Goal: Transaction & Acquisition: Purchase product/service

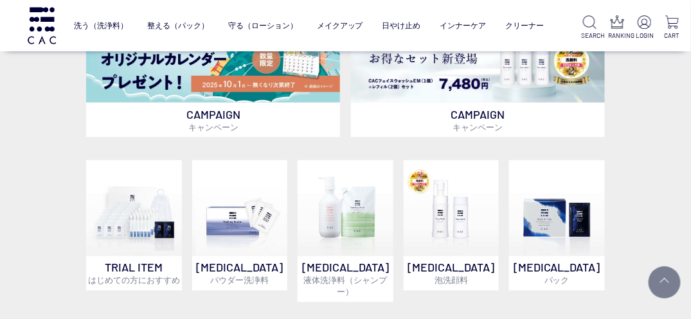
scroll to position [578, 0]
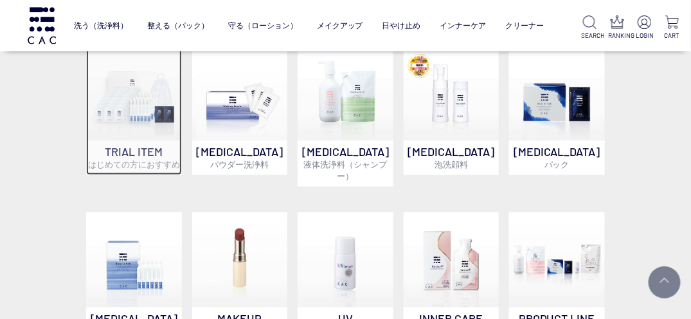
click at [124, 150] on p "TRIAL ITEM はじめての方におすすめ" at bounding box center [133, 158] width 95 height 35
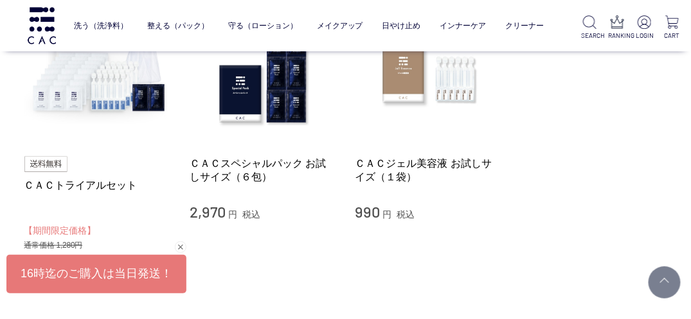
scroll to position [192, 0]
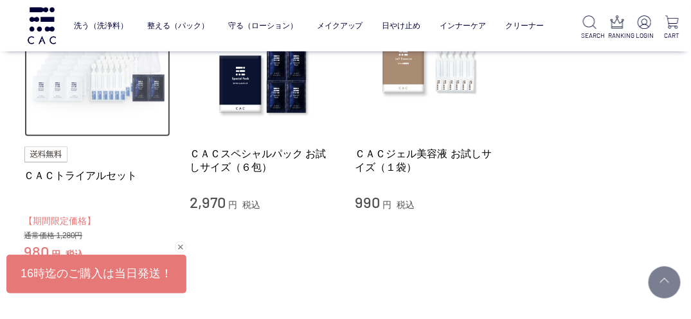
click at [116, 80] on img at bounding box center [97, 64] width 147 height 147
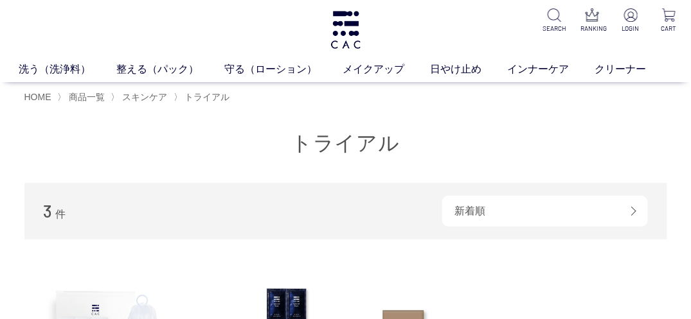
scroll to position [0, 0]
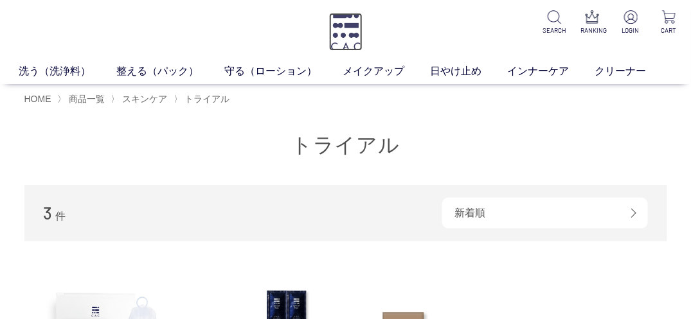
click at [336, 21] on img at bounding box center [345, 32] width 33 height 38
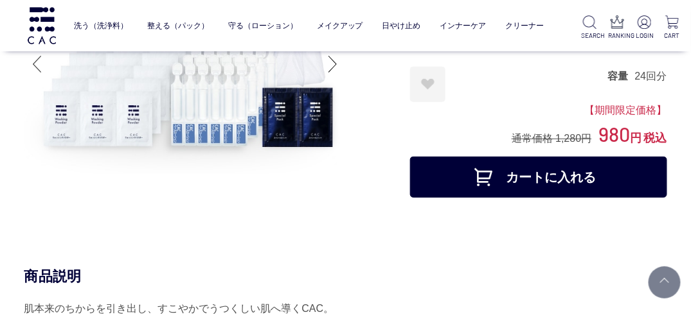
scroll to position [64, 0]
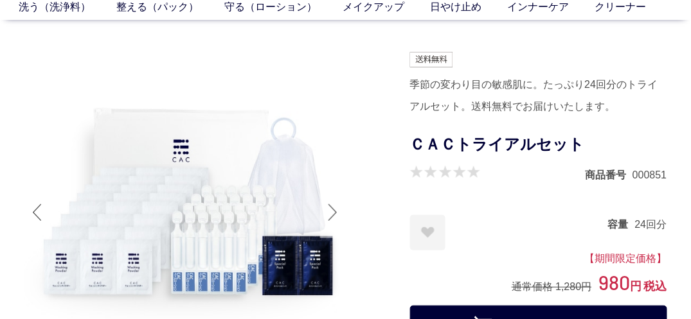
click at [330, 213] on div at bounding box center [333, 212] width 26 height 51
click at [333, 213] on div at bounding box center [333, 212] width 26 height 51
click at [327, 208] on div at bounding box center [333, 212] width 26 height 51
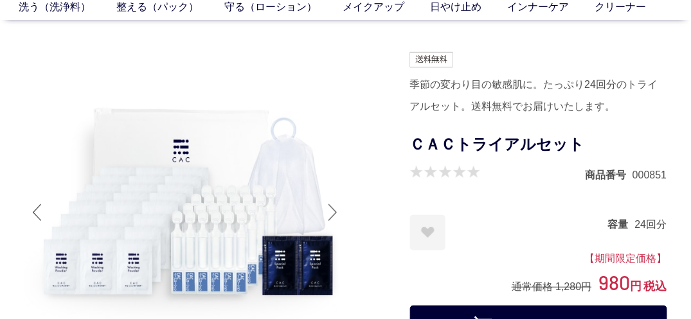
click at [35, 204] on div at bounding box center [37, 212] width 26 height 51
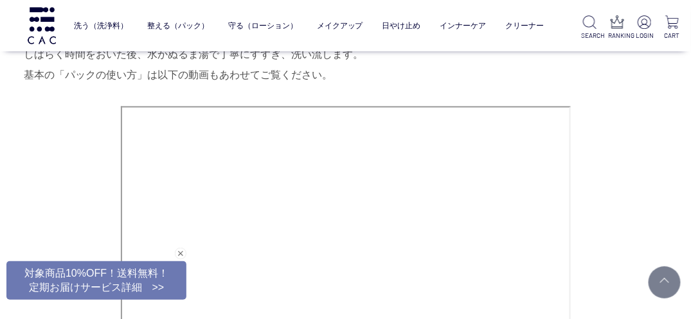
scroll to position [1928, 0]
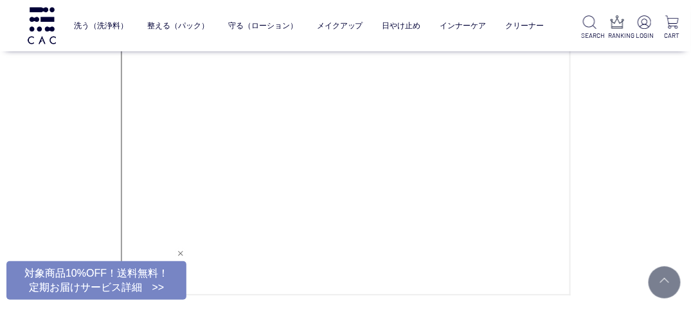
click at [180, 254] on div "閉じる" at bounding box center [181, 254] width 12 height 12
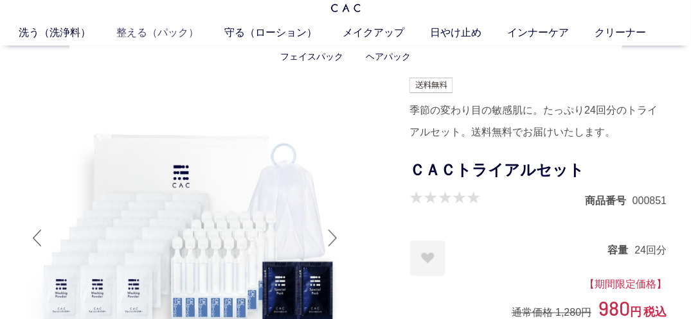
scroll to position [64, 0]
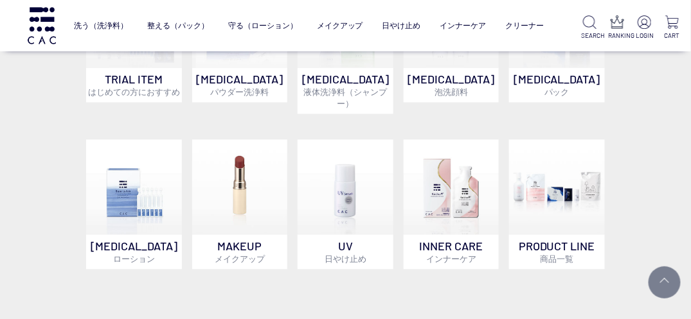
scroll to position [578, 0]
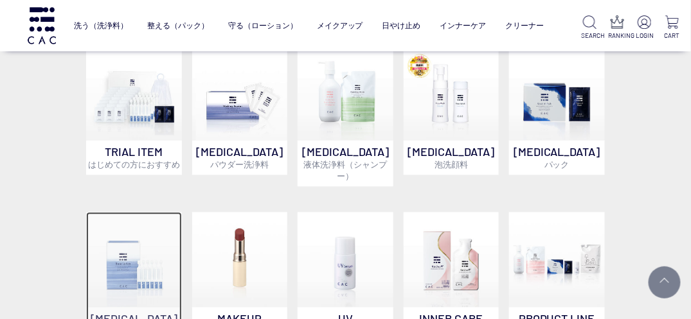
click at [138, 243] on img at bounding box center [133, 260] width 95 height 95
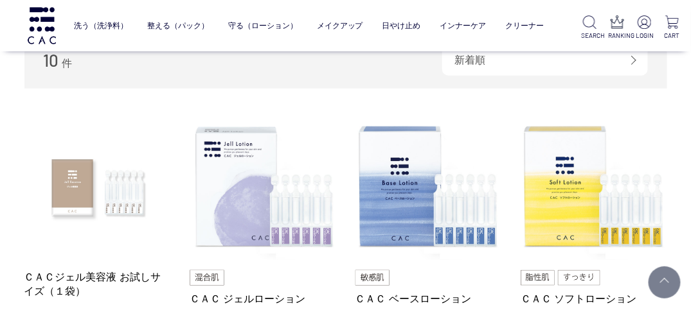
scroll to position [129, 0]
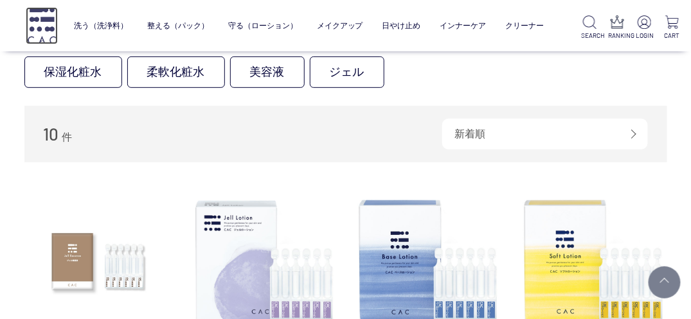
click at [50, 28] on img at bounding box center [42, 25] width 32 height 37
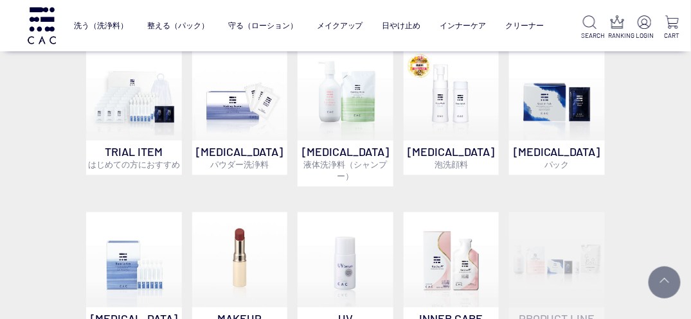
scroll to position [643, 0]
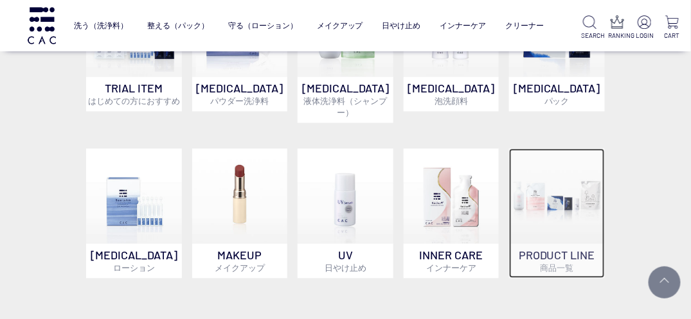
click at [556, 188] on img at bounding box center [556, 195] width 95 height 95
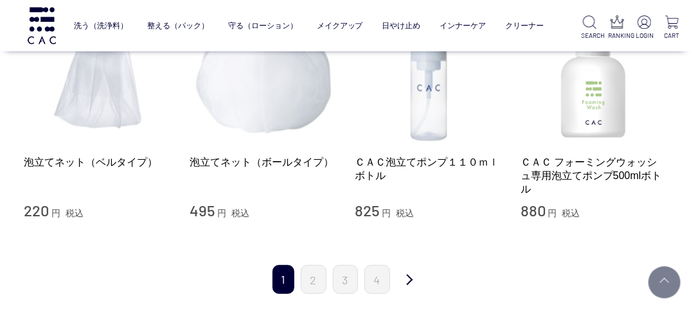
scroll to position [1478, 0]
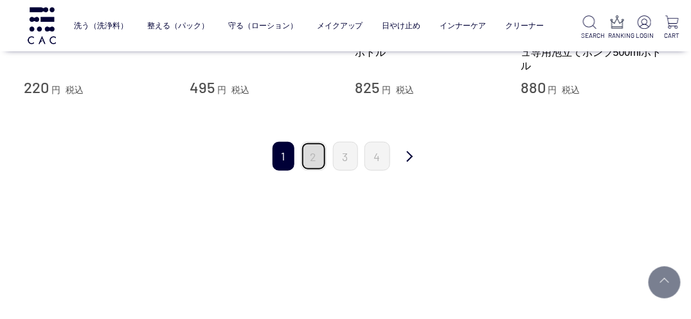
click at [319, 161] on link "2" at bounding box center [314, 156] width 26 height 29
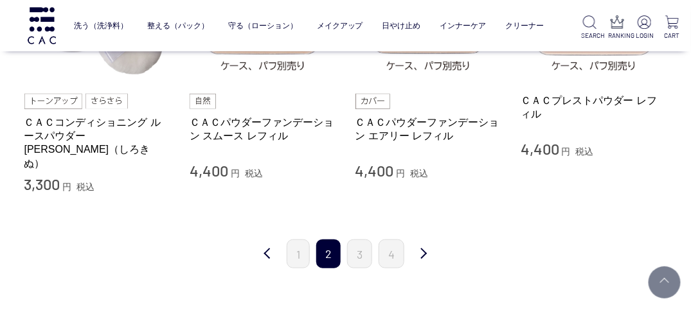
scroll to position [1414, 0]
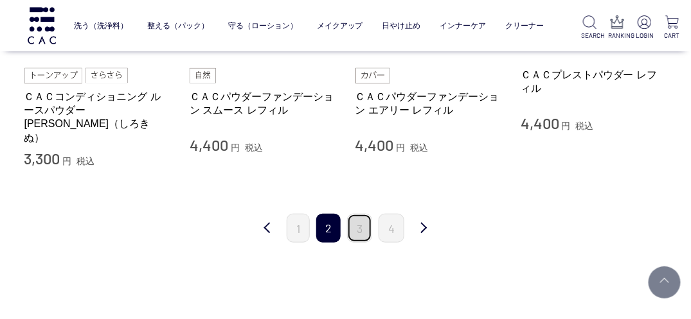
click at [362, 214] on link "3" at bounding box center [359, 228] width 25 height 29
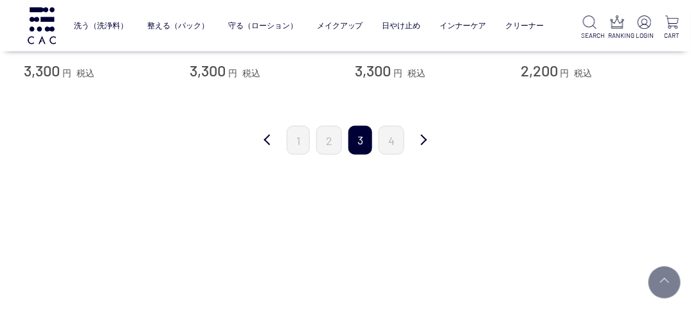
scroll to position [1414, 0]
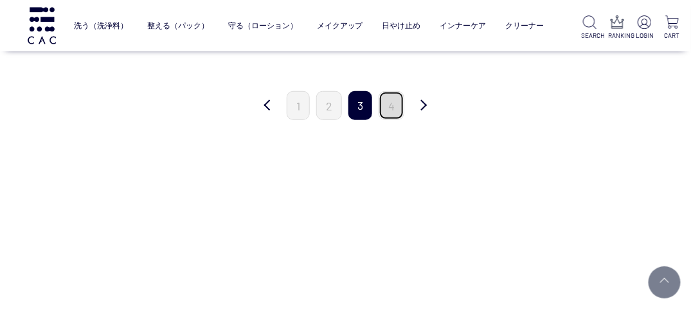
click at [395, 102] on link "4" at bounding box center [392, 105] width 26 height 29
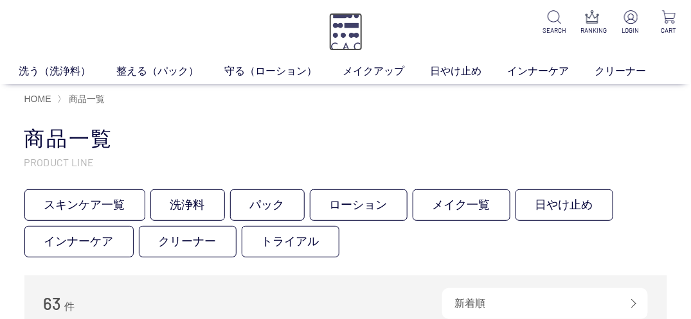
click at [348, 41] on img at bounding box center [345, 32] width 33 height 38
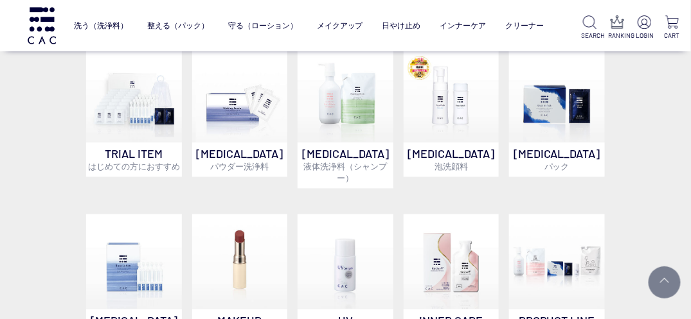
scroll to position [578, 0]
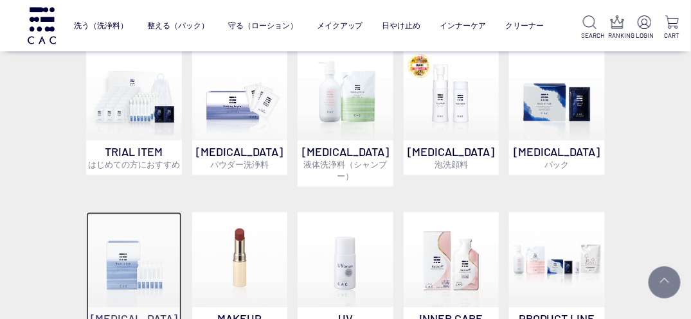
click at [134, 256] on img at bounding box center [133, 260] width 95 height 95
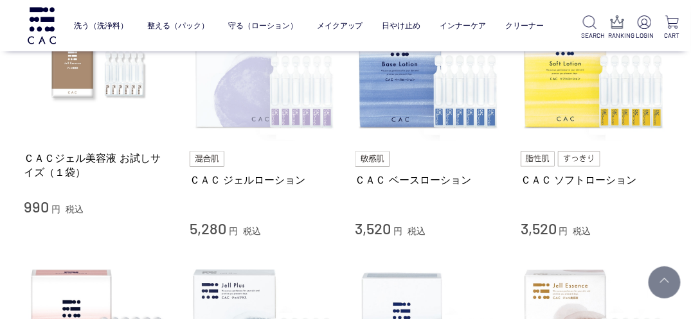
scroll to position [257, 0]
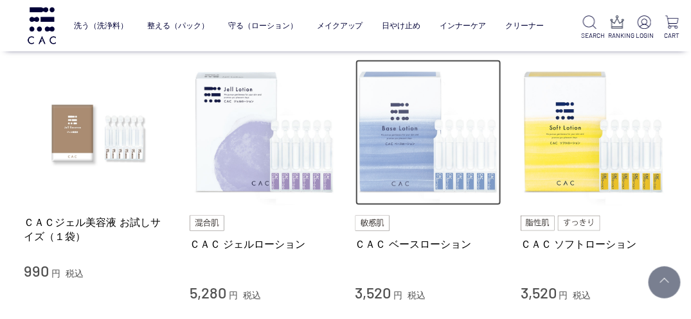
click at [405, 159] on img at bounding box center [428, 133] width 147 height 147
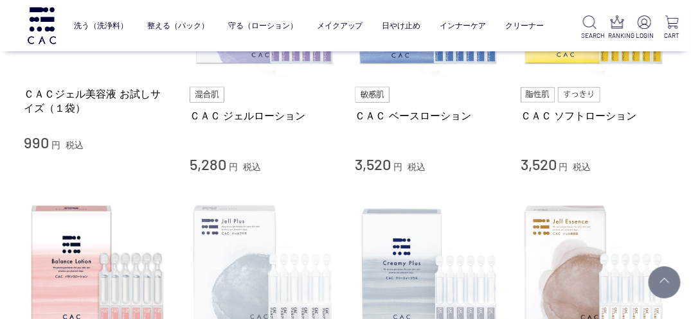
scroll to position [0, 0]
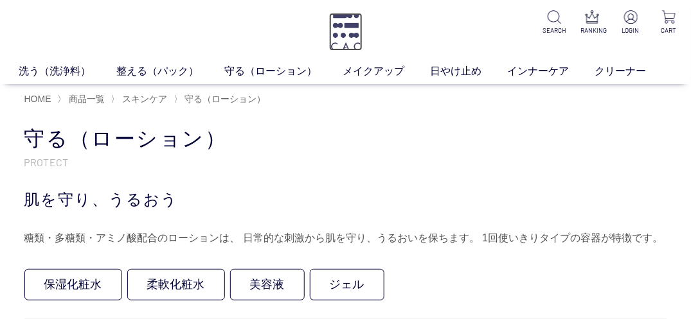
click at [344, 39] on img at bounding box center [345, 32] width 33 height 38
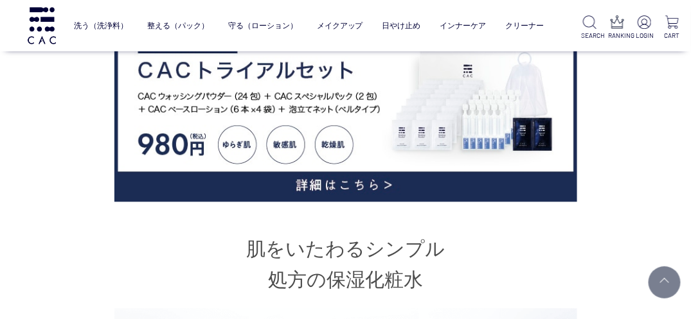
scroll to position [643, 0]
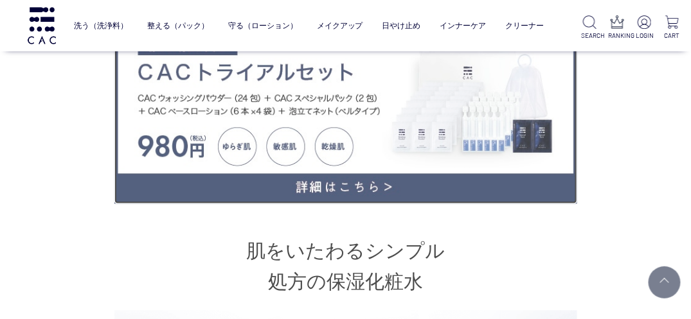
click at [346, 162] on img at bounding box center [345, 111] width 463 height 185
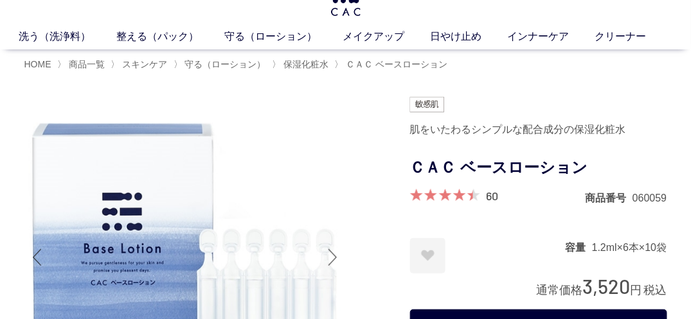
scroll to position [0, 0]
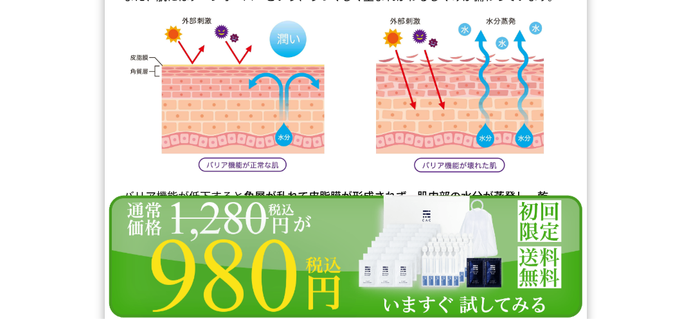
scroll to position [5978, 0]
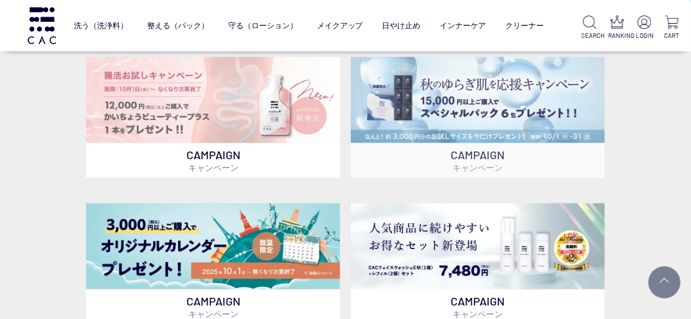
scroll to position [257, 0]
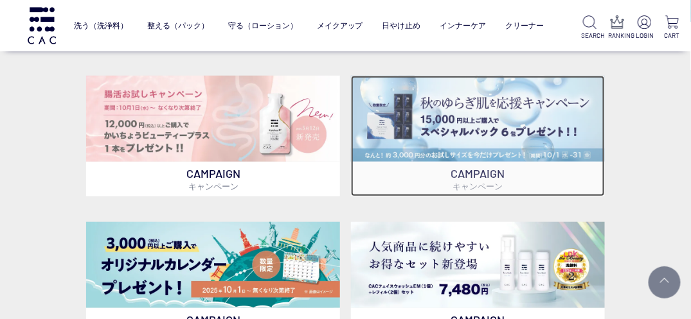
click at [456, 115] on img at bounding box center [478, 119] width 254 height 86
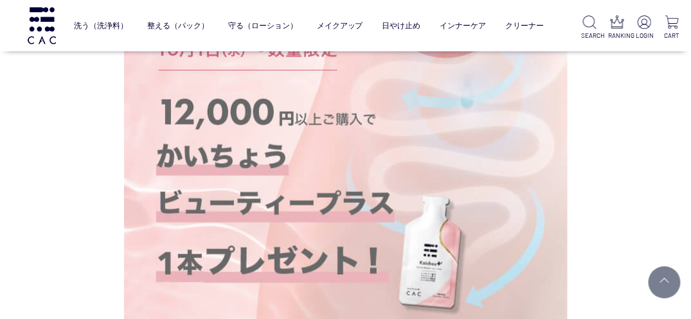
scroll to position [202, 0]
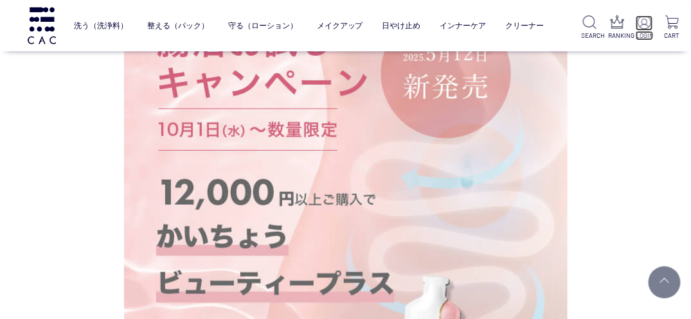
click at [649, 23] on img at bounding box center [644, 21] width 13 height 13
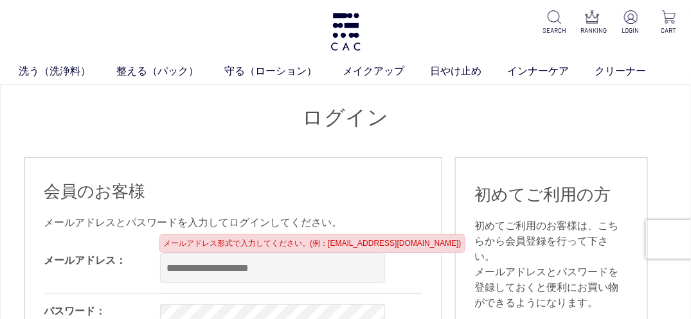
click at [210, 263] on input "email" at bounding box center [272, 269] width 225 height 30
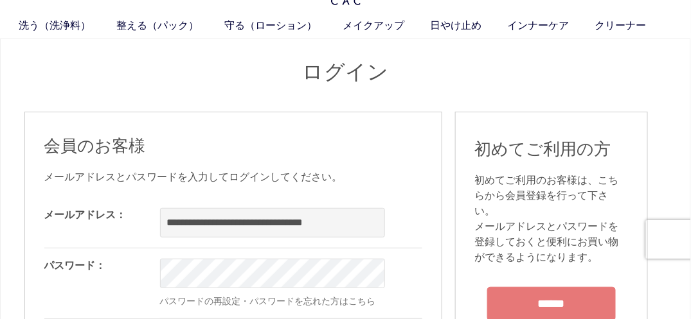
scroll to position [64, 0]
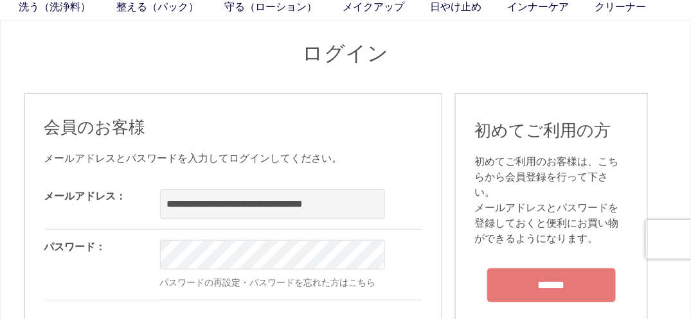
type input "**********"
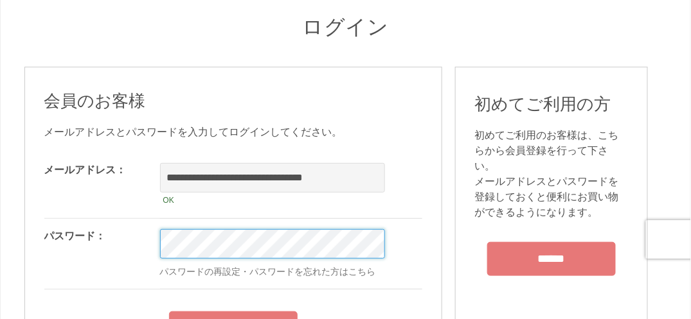
scroll to position [129, 0]
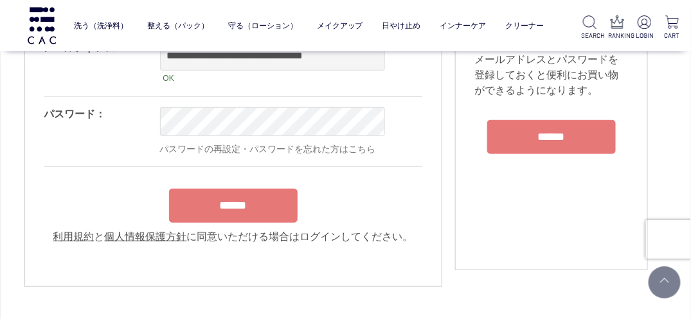
click at [235, 209] on input "******" at bounding box center [233, 206] width 129 height 34
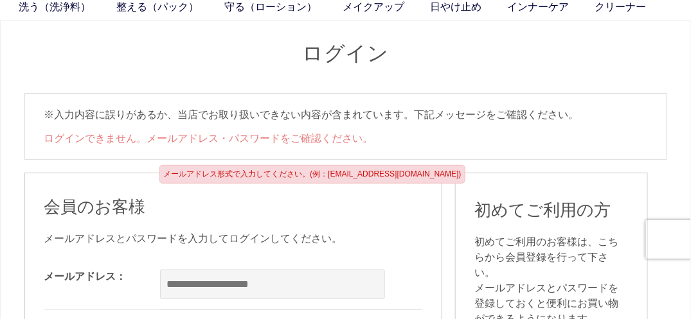
scroll to position [129, 0]
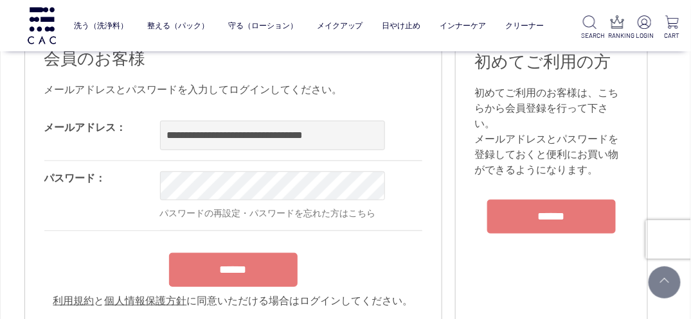
type input "**********"
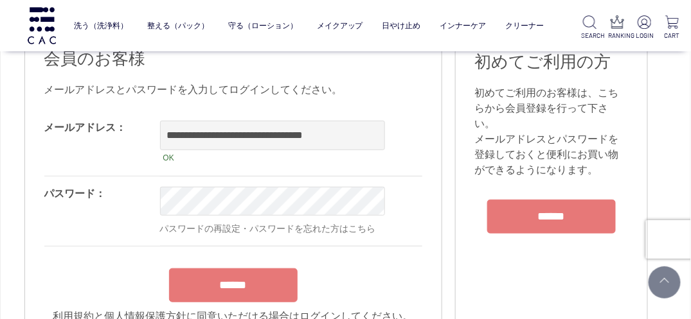
click at [253, 278] on form "**********" at bounding box center [233, 218] width 378 height 214
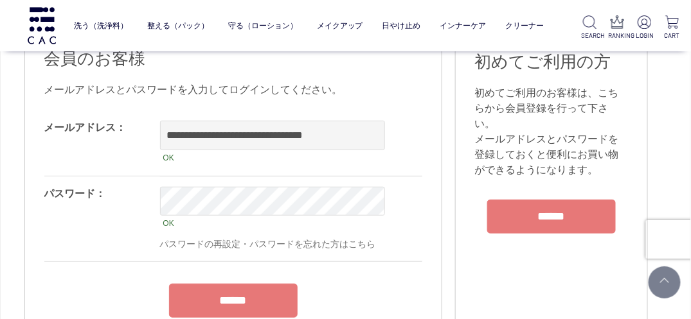
click at [247, 300] on input "******" at bounding box center [233, 301] width 129 height 34
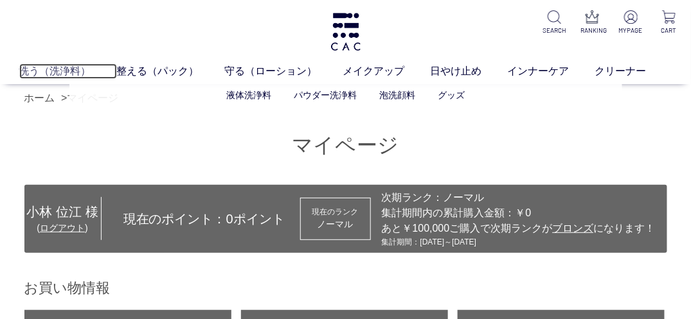
click at [59, 68] on link "洗う（洗浄料）" at bounding box center [68, 71] width 98 height 15
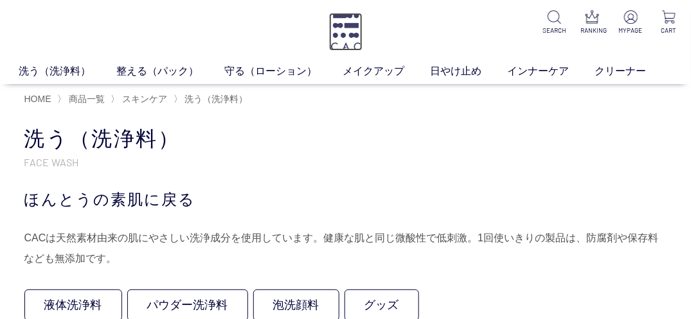
click at [345, 20] on img at bounding box center [345, 32] width 33 height 38
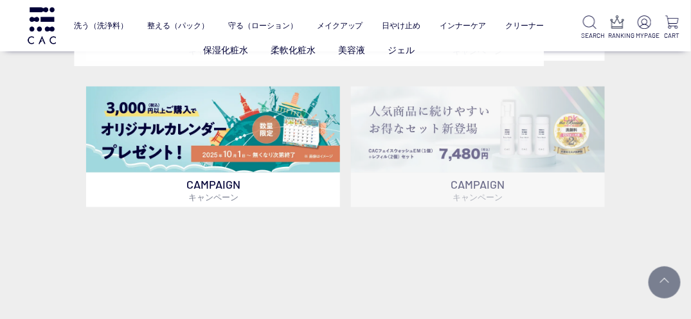
scroll to position [449, 0]
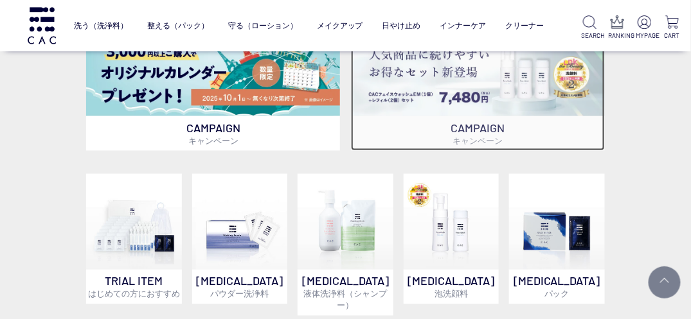
click at [472, 94] on img at bounding box center [478, 73] width 254 height 86
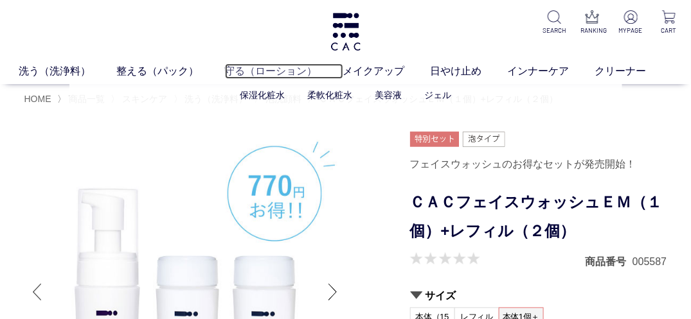
click at [261, 69] on link "守る（ローション）" at bounding box center [284, 71] width 118 height 15
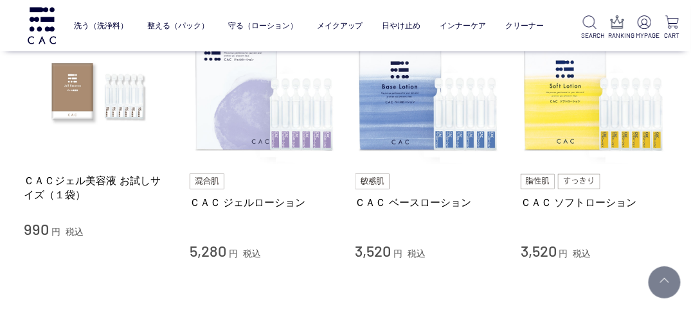
scroll to position [321, 0]
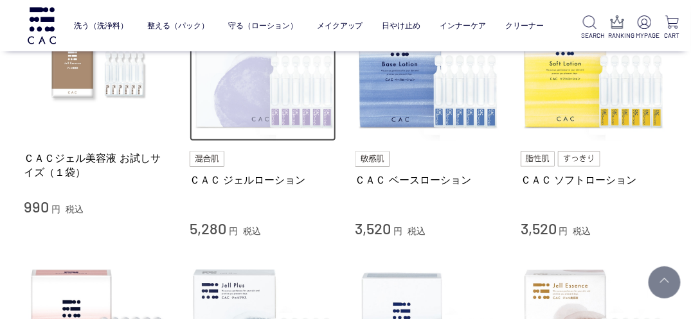
click at [269, 80] on img at bounding box center [263, 69] width 147 height 147
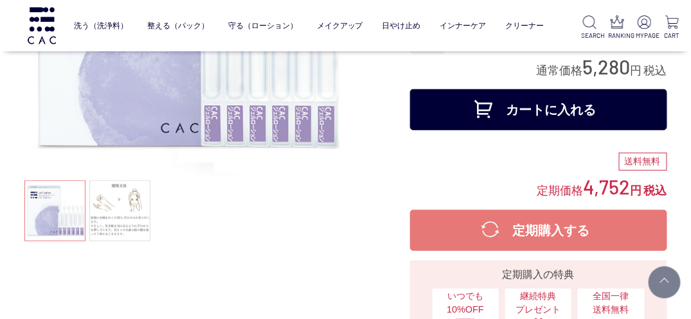
scroll to position [129, 0]
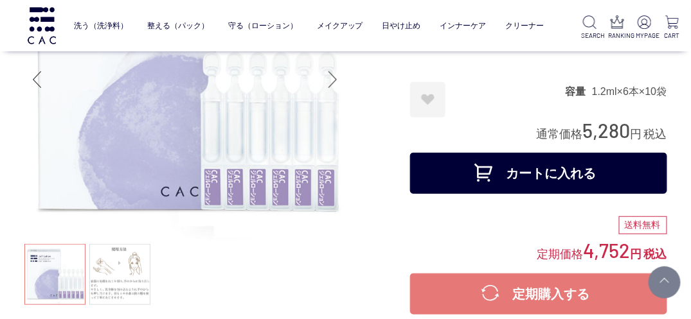
click at [529, 171] on button "カートに入れる" at bounding box center [538, 173] width 257 height 41
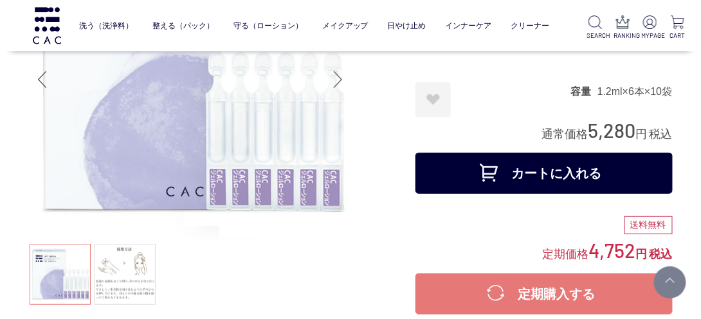
scroll to position [0, 0]
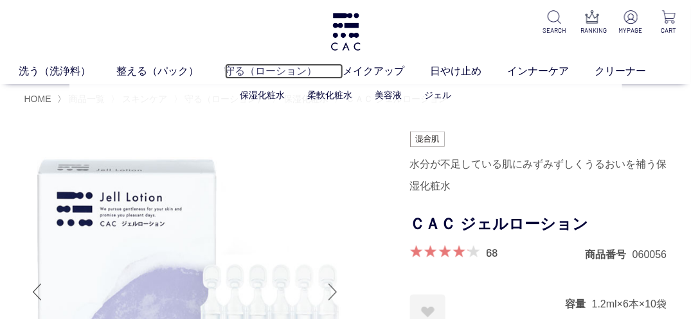
click at [265, 76] on link "守る（ローション）" at bounding box center [284, 71] width 118 height 15
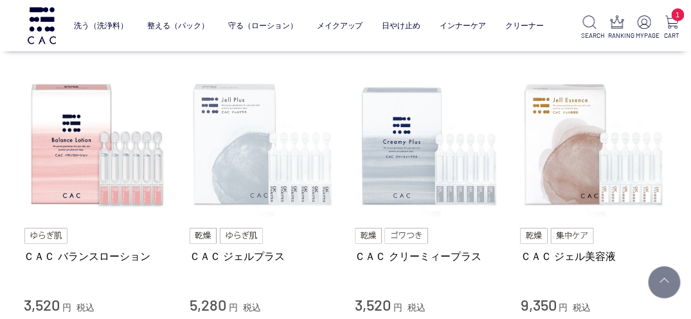
scroll to position [514, 0]
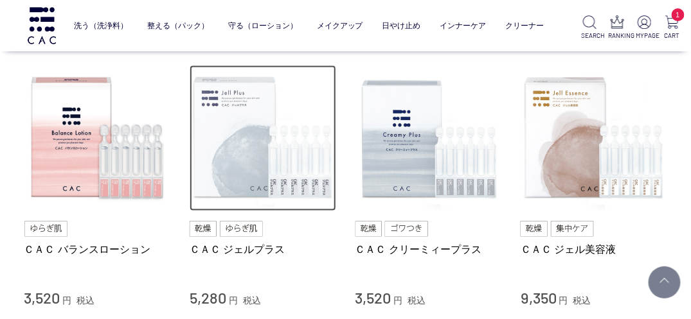
click at [240, 165] on img at bounding box center [263, 139] width 147 height 147
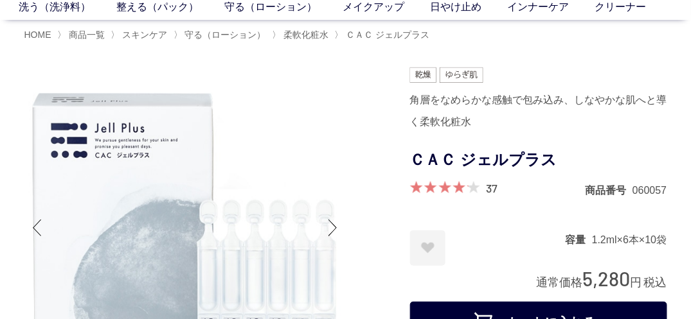
scroll to position [129, 0]
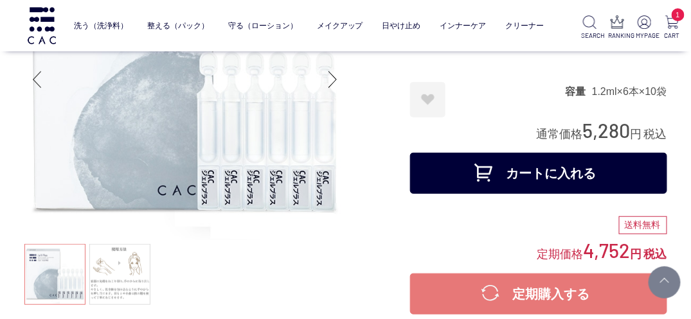
click at [540, 164] on button "カートに入れる" at bounding box center [538, 173] width 257 height 41
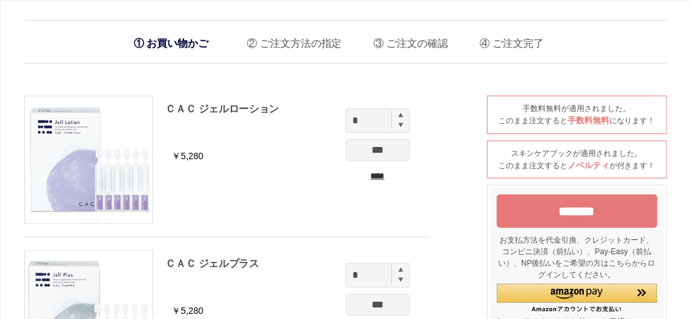
scroll to position [64, 0]
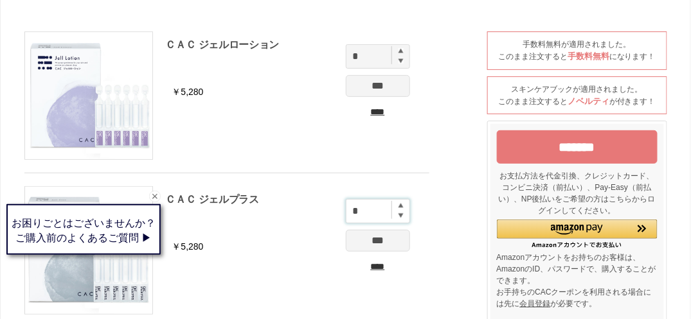
click at [375, 210] on input "*" at bounding box center [378, 211] width 64 height 24
click at [400, 207] on input "*" at bounding box center [378, 211] width 64 height 24
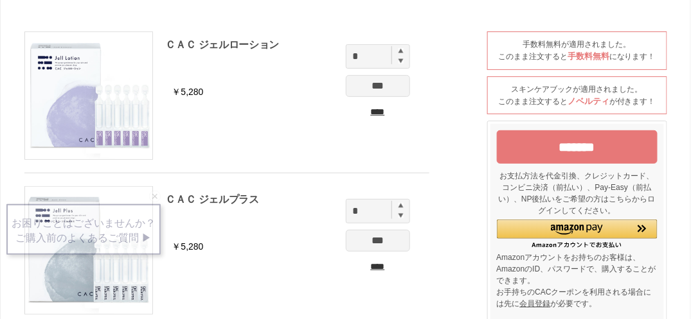
click at [402, 214] on img at bounding box center [401, 216] width 5 height 6
click at [401, 208] on input "*" at bounding box center [378, 211] width 64 height 24
click at [402, 203] on img at bounding box center [401, 205] width 5 height 5
type input "*"
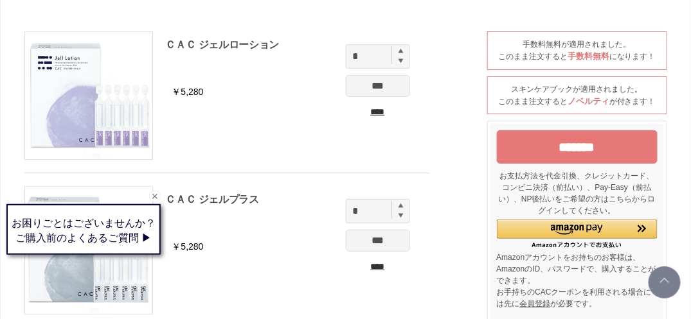
scroll to position [129, 0]
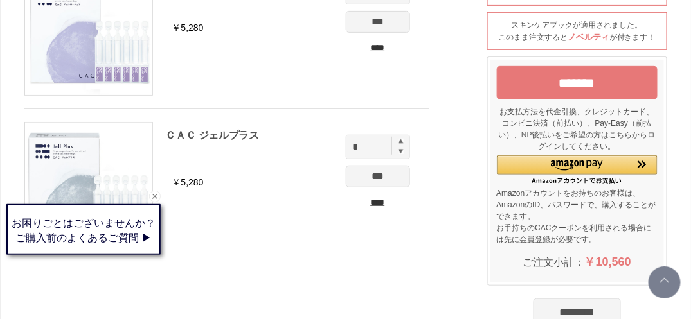
click at [381, 179] on input "***" at bounding box center [378, 177] width 64 height 22
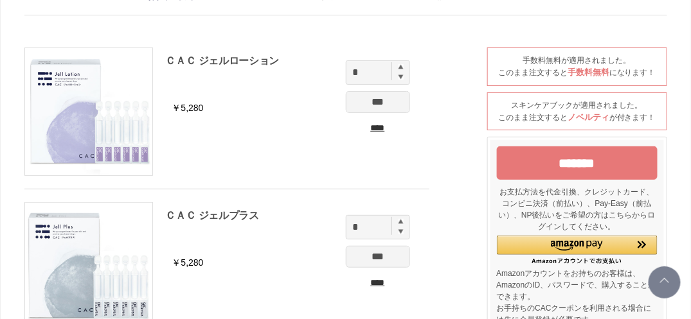
scroll to position [64, 0]
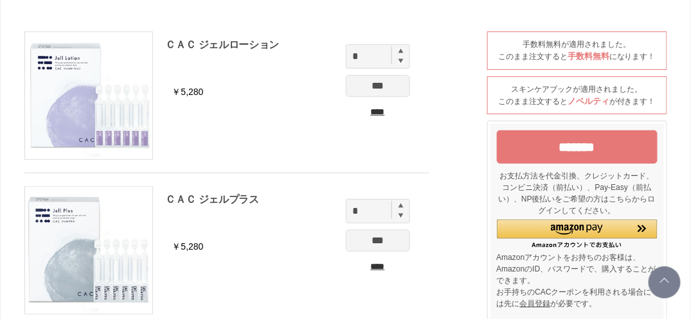
click at [533, 94] on div "スキンケアブックが適用されました。 このまま注文すると ノベルティ が付きます！" at bounding box center [577, 95] width 180 height 39
click at [582, 100] on span "ノベルティ" at bounding box center [589, 101] width 42 height 10
click at [592, 105] on div "スキンケアブックが適用されました。 このまま注文すると ノベルティ が付きます！" at bounding box center [577, 95] width 180 height 39
click at [586, 143] on input "*******" at bounding box center [577, 146] width 161 height 33
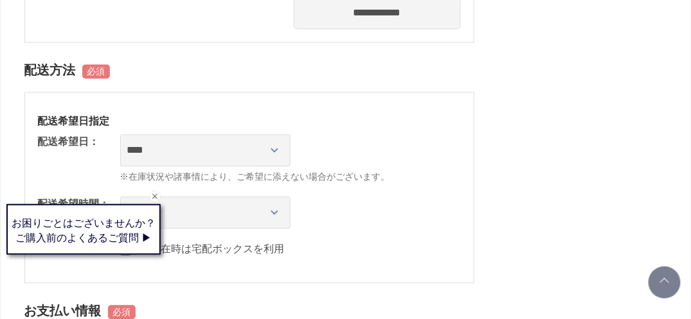
scroll to position [706, 0]
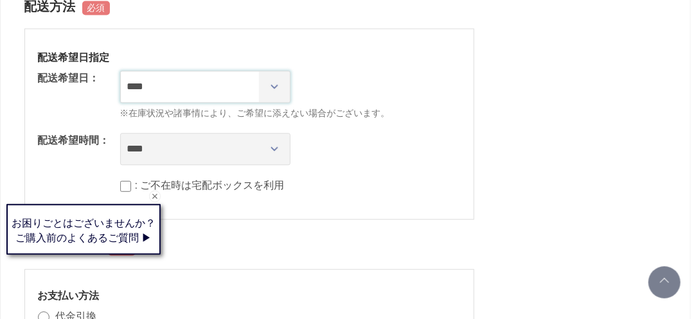
click at [275, 83] on select "**********" at bounding box center [205, 87] width 170 height 32
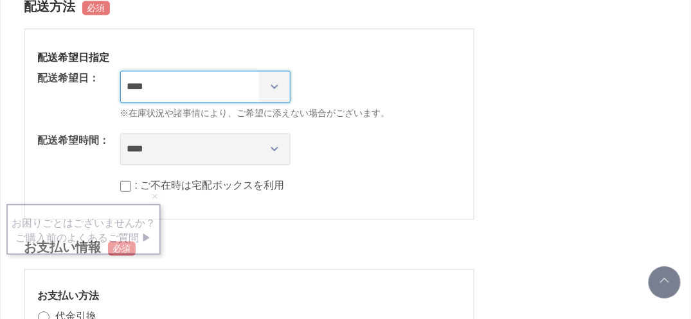
select select "********"
click at [120, 71] on select "**********" at bounding box center [205, 87] width 170 height 32
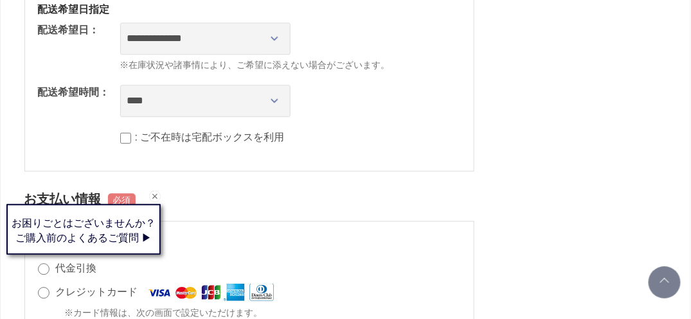
scroll to position [771, 0]
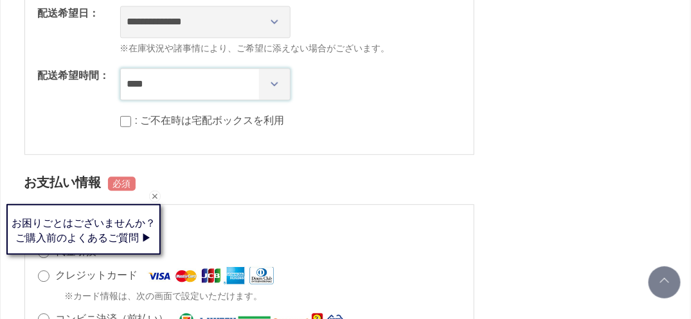
click at [274, 80] on select "**** *** ****** ****** ****** ******" at bounding box center [205, 84] width 170 height 32
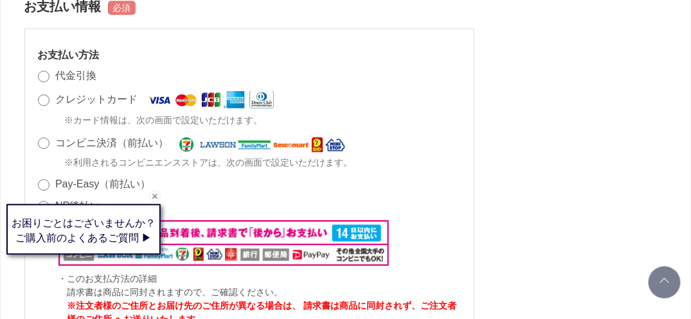
scroll to position [963, 0]
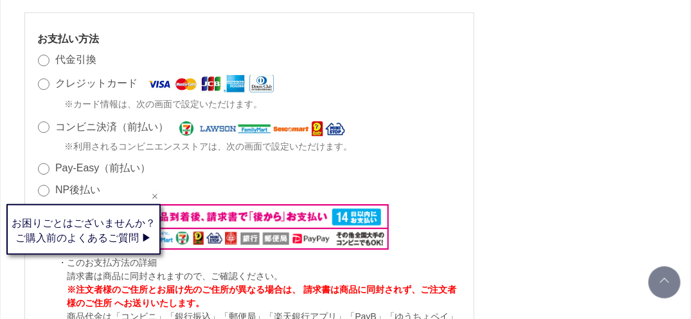
click at [154, 197] on div "閉じる" at bounding box center [155, 197] width 12 height 12
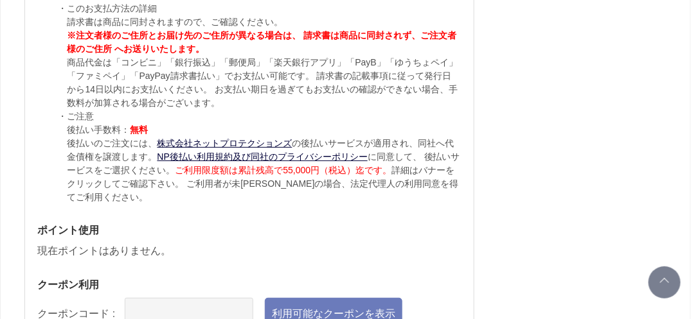
scroll to position [1285, 0]
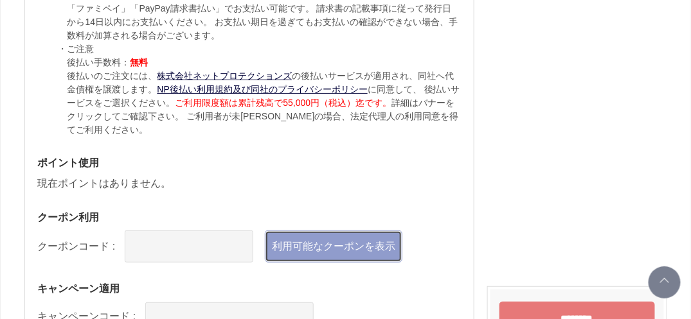
click at [355, 238] on link "利用可能なクーポンを表示" at bounding box center [334, 247] width 138 height 32
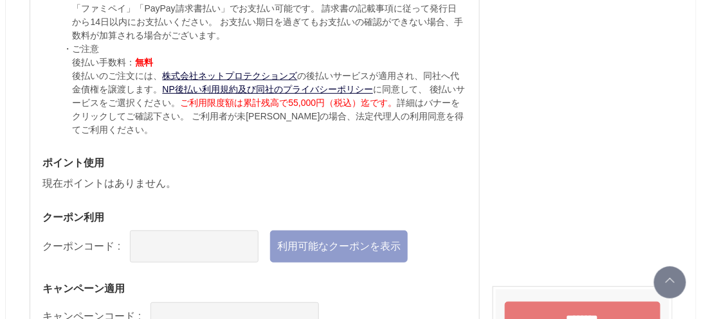
scroll to position [0, 0]
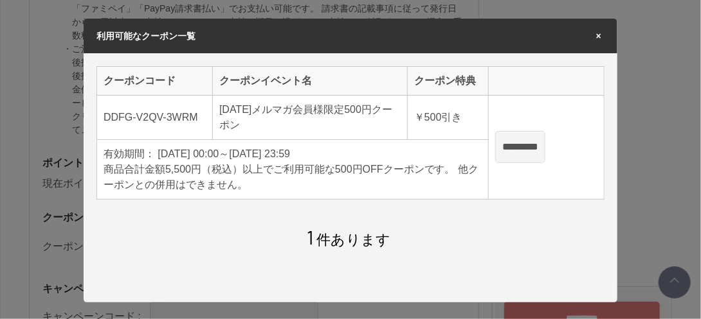
click at [596, 31] on span "×" at bounding box center [599, 35] width 12 height 9
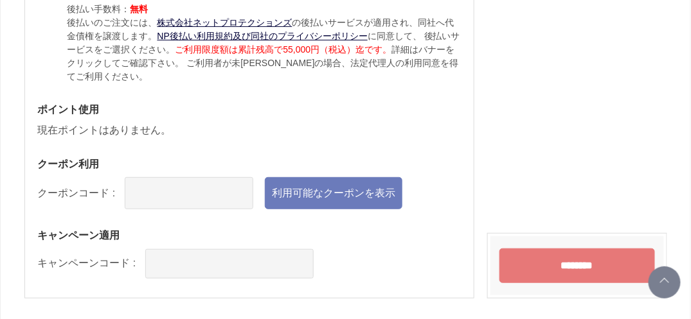
scroll to position [1350, 0]
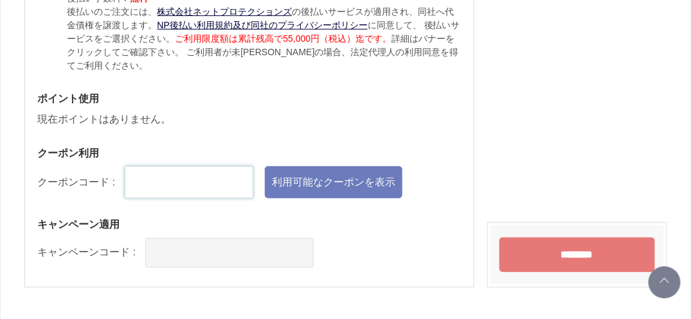
click at [150, 171] on input "text" at bounding box center [189, 182] width 129 height 32
paste input "******"
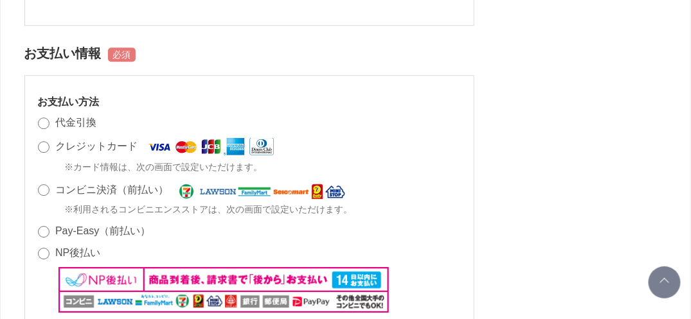
scroll to position [900, 0]
type input "******"
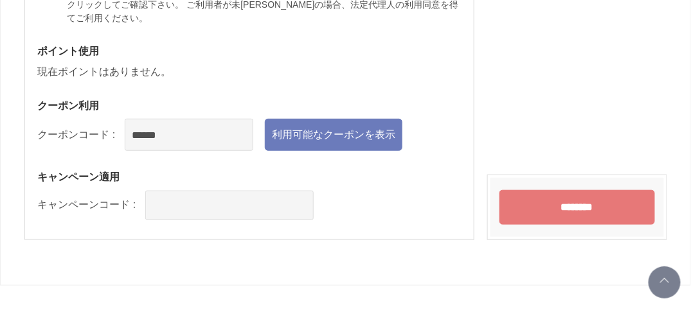
scroll to position [1414, 0]
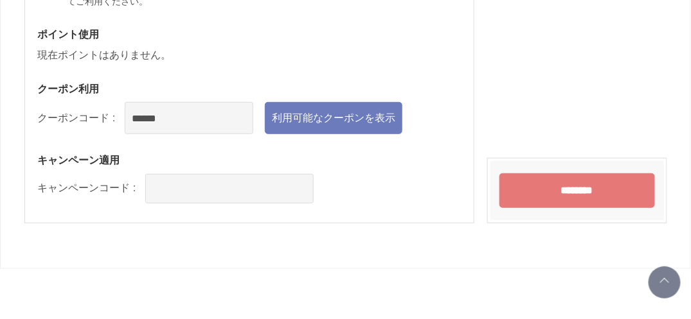
click at [567, 193] on input "********" at bounding box center [577, 191] width 156 height 35
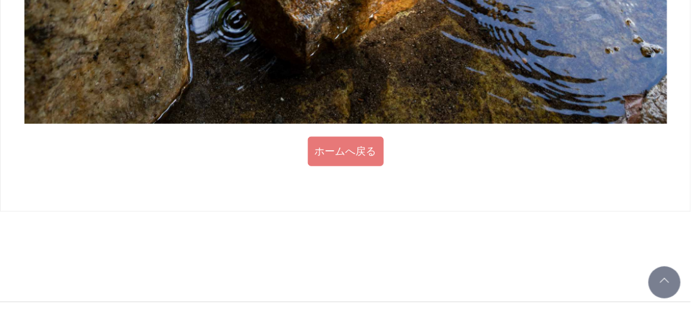
scroll to position [1465, 0]
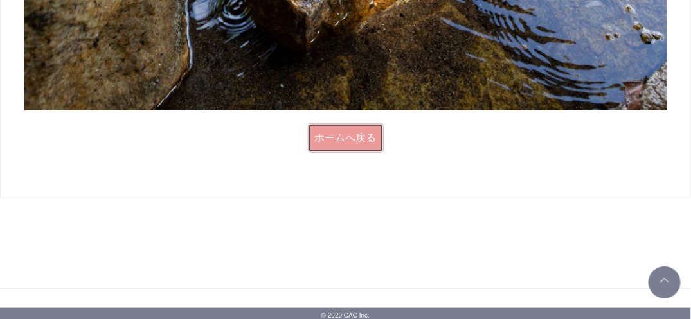
click at [318, 138] on link "ホームへ戻る" at bounding box center [346, 138] width 76 height 30
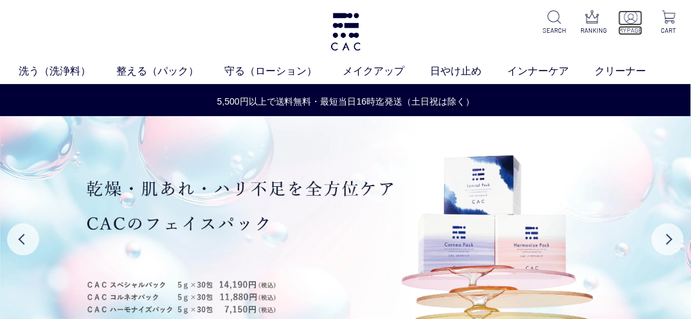
click at [628, 19] on img at bounding box center [630, 16] width 13 height 13
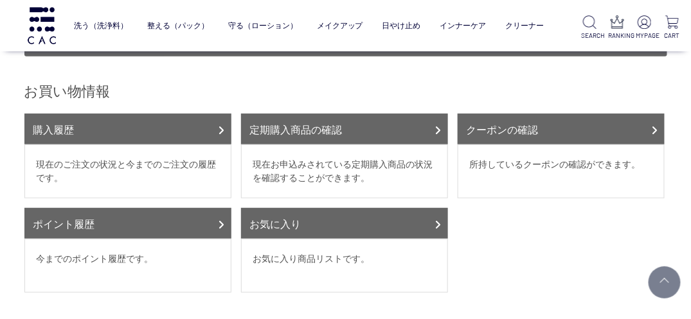
scroll to position [129, 0]
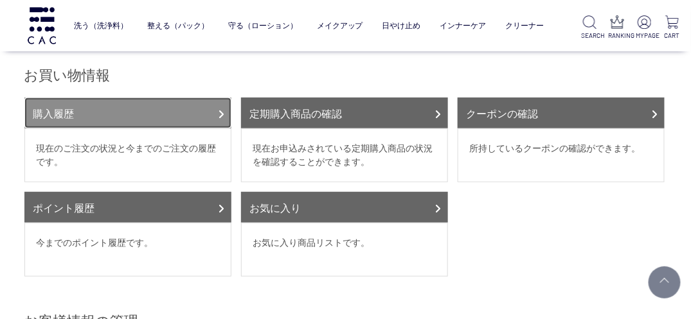
click at [172, 120] on link "購入履歴" at bounding box center [127, 113] width 207 height 31
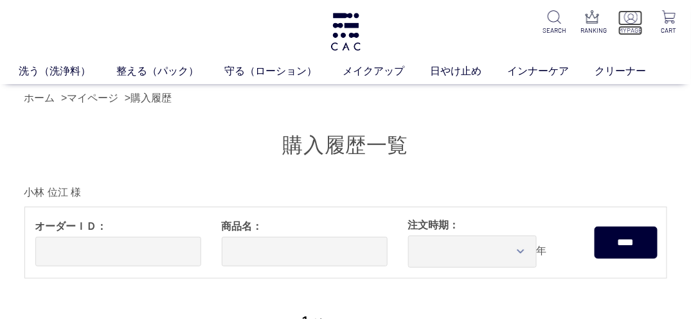
click at [634, 20] on img at bounding box center [630, 16] width 13 height 13
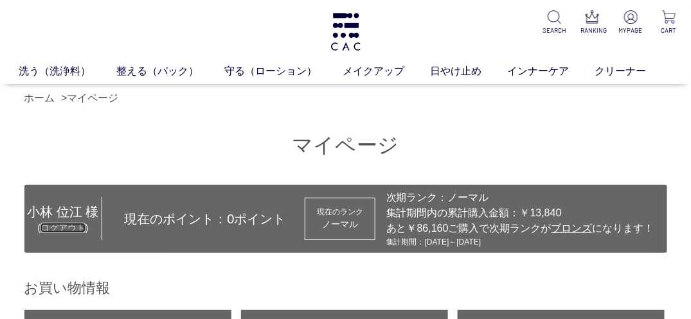
click at [60, 231] on link "ログアウト" at bounding box center [62, 228] width 45 height 10
